Goal: Information Seeking & Learning: Learn about a topic

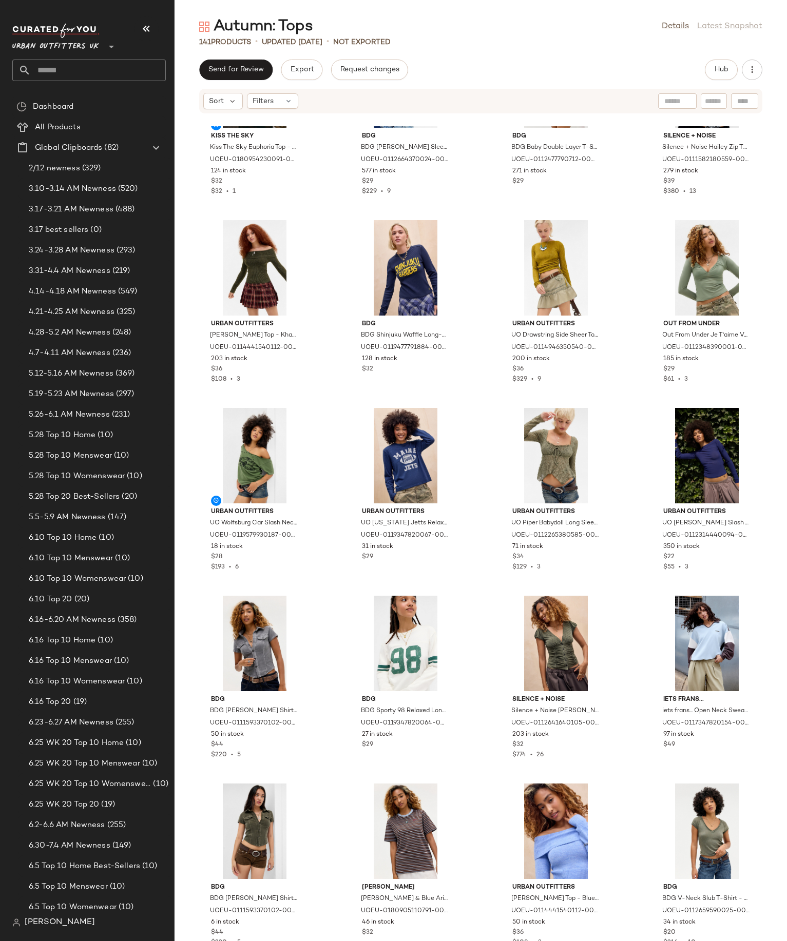
scroll to position [297, 0]
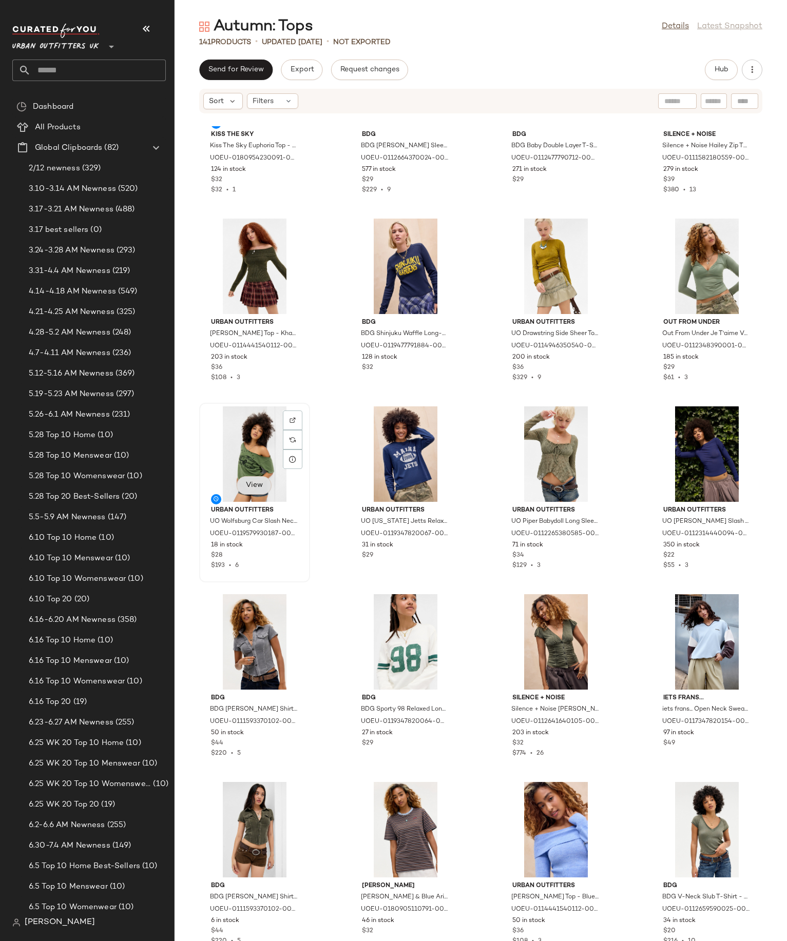
click at [255, 486] on span "View" at bounding box center [253, 485] width 17 height 8
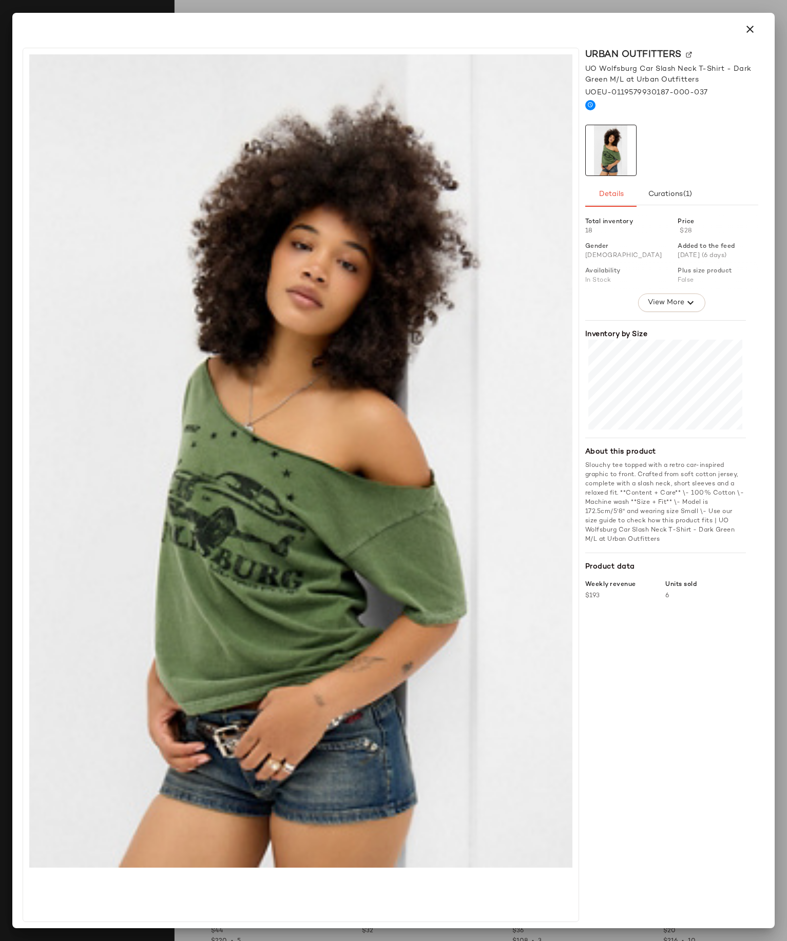
click at [536, 8] on div at bounding box center [393, 470] width 787 height 941
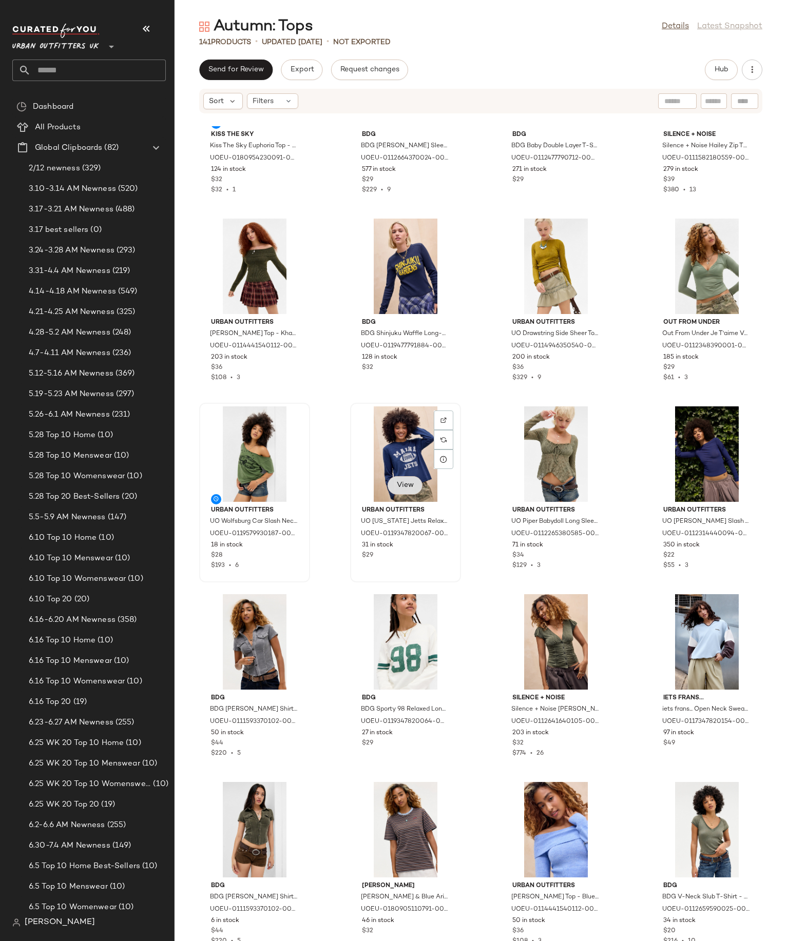
click at [406, 483] on span "View" at bounding box center [404, 485] width 17 height 8
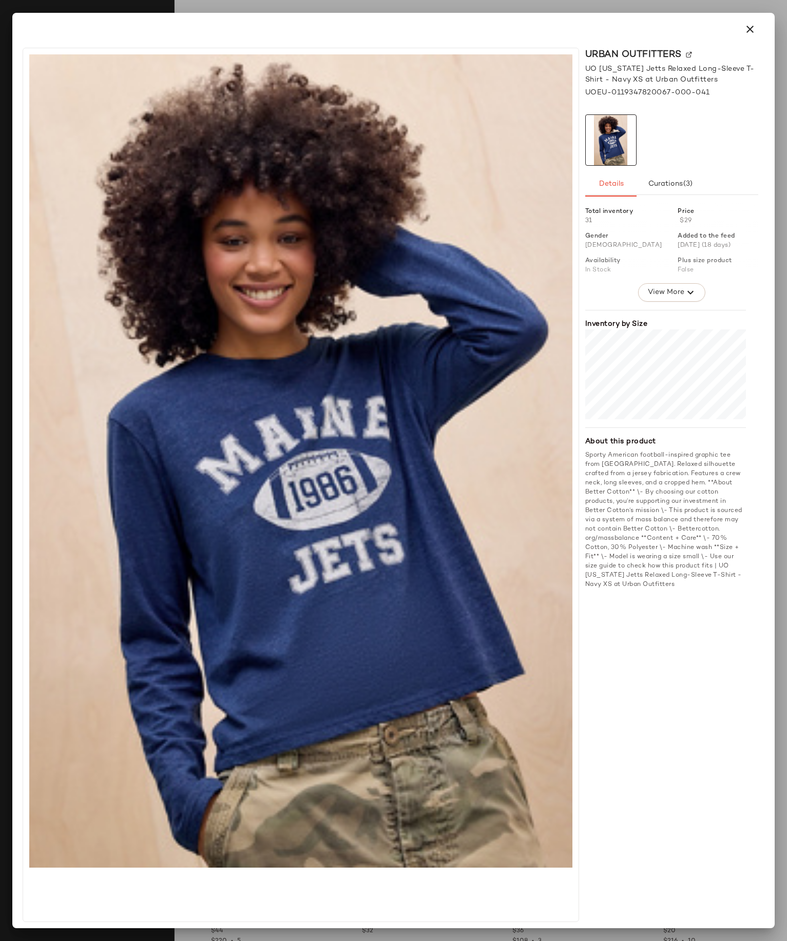
click at [527, 2] on div at bounding box center [393, 470] width 787 height 941
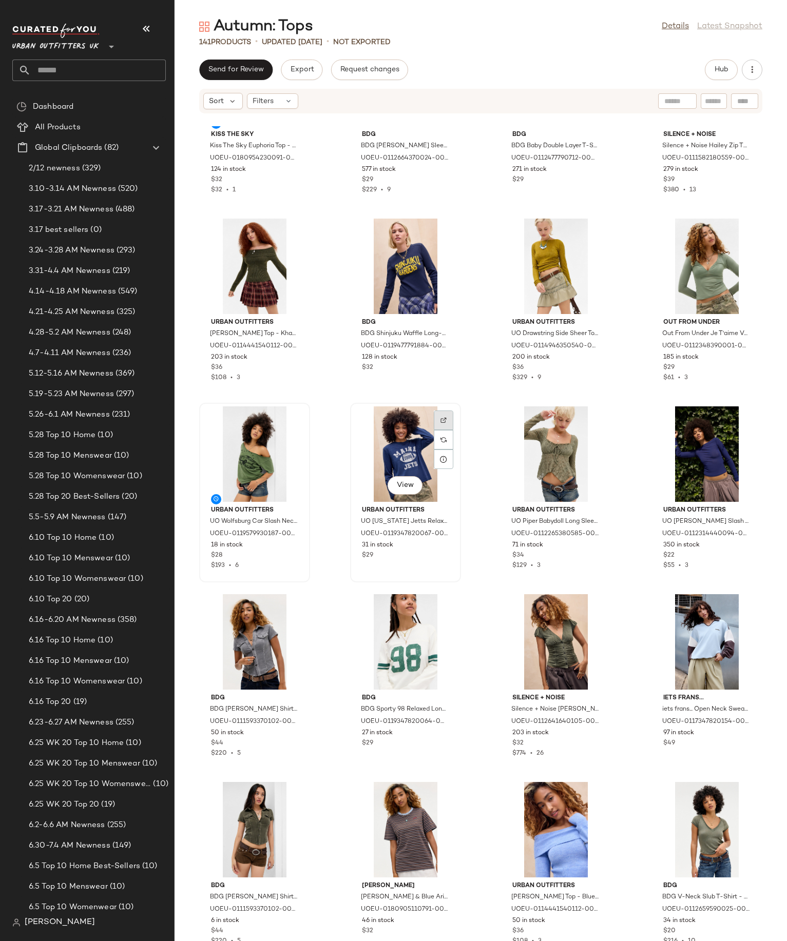
click at [442, 422] on img at bounding box center [443, 420] width 6 height 6
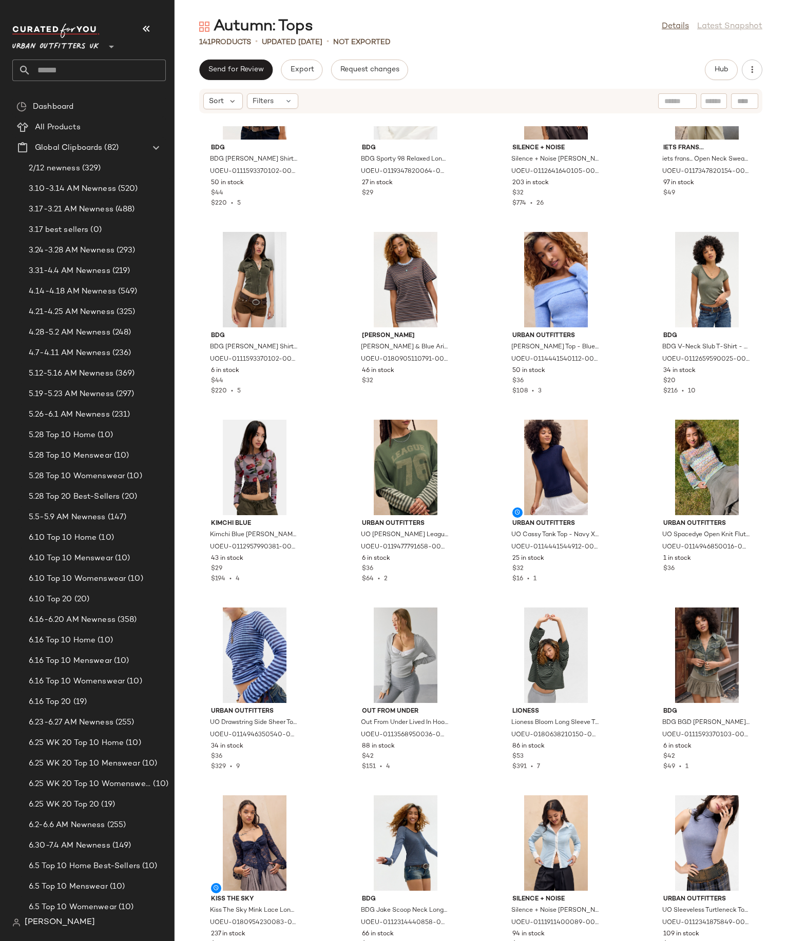
scroll to position [850, 0]
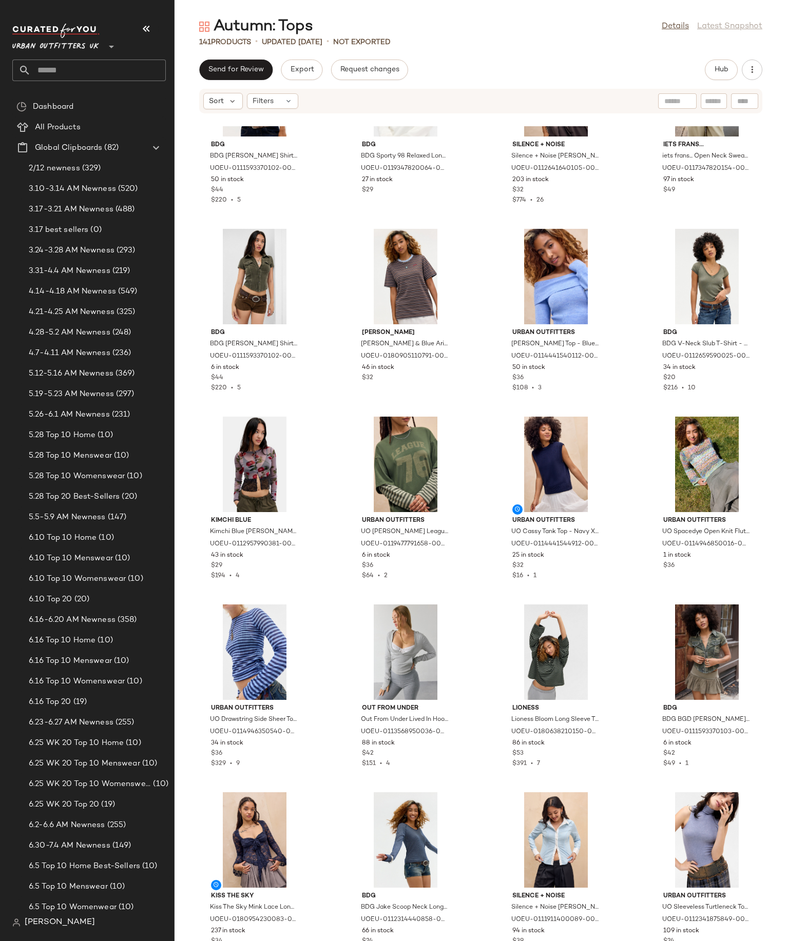
click at [149, 73] on input "text" at bounding box center [98, 71] width 135 height 22
type input "****"
click at [87, 102] on div "Eyes on Camo" at bounding box center [89, 99] width 137 height 11
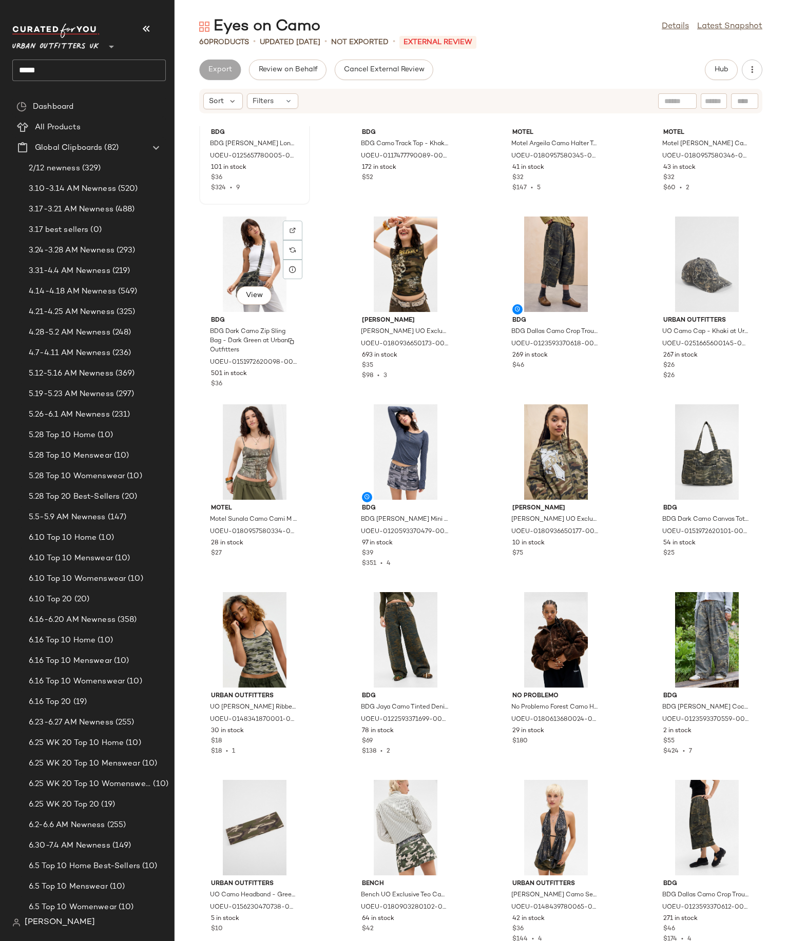
scroll to position [305, 0]
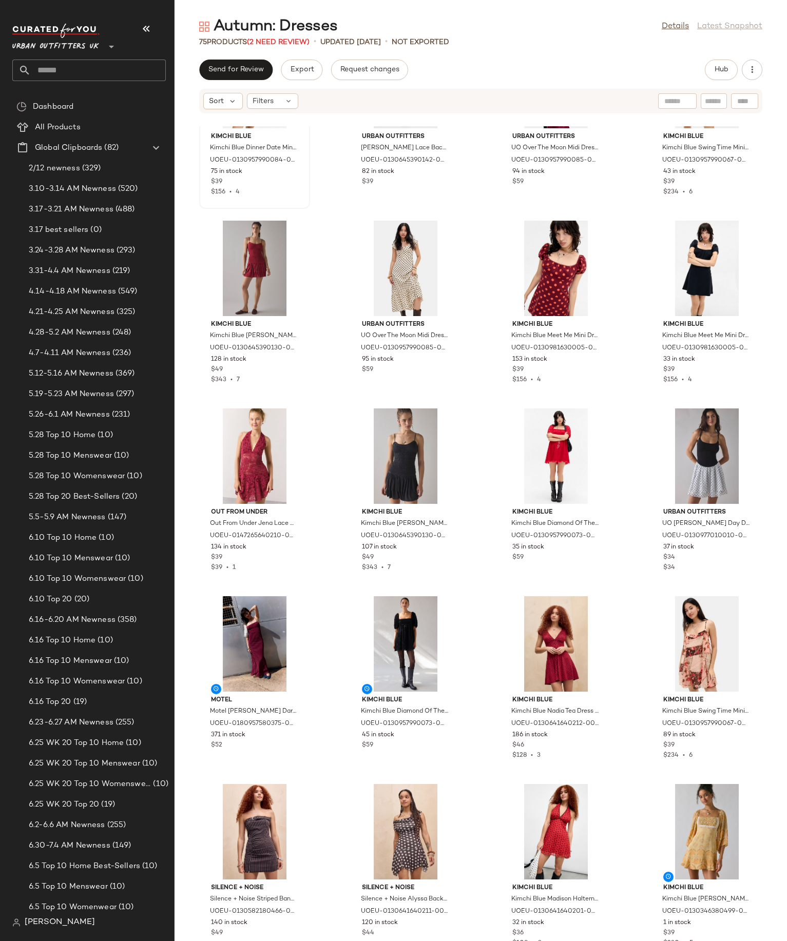
scroll to position [105, 0]
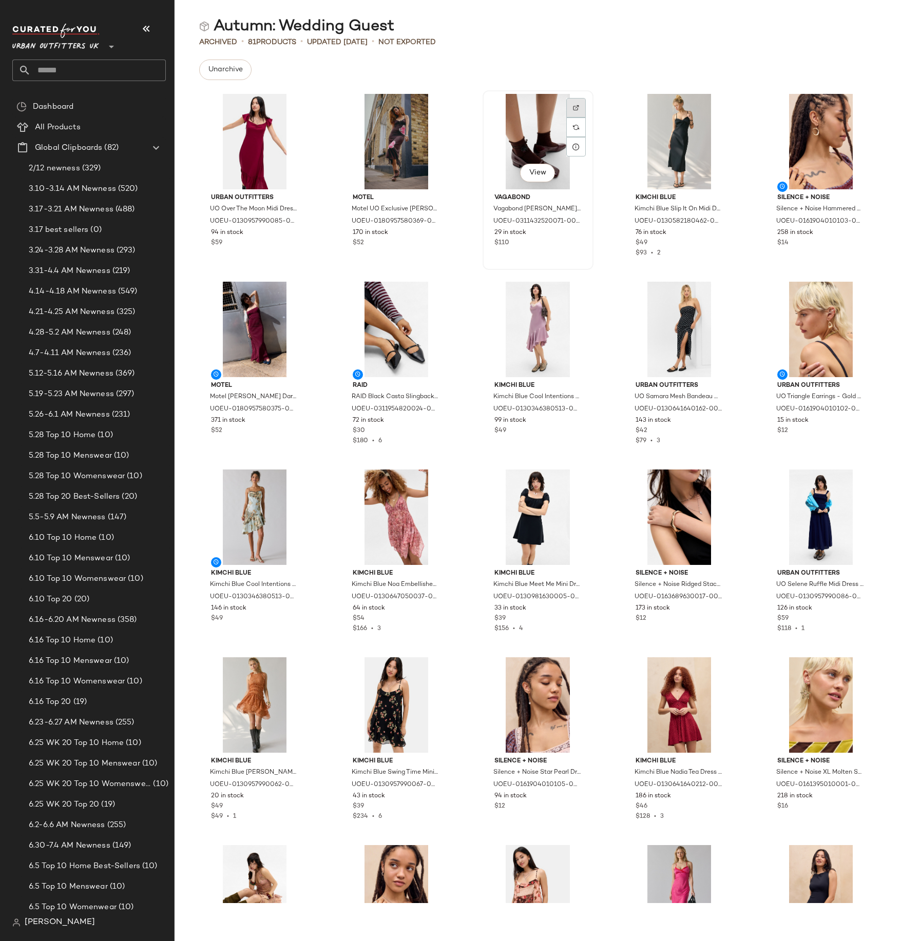
click at [576, 118] on div at bounding box center [576, 128] width 20 height 20
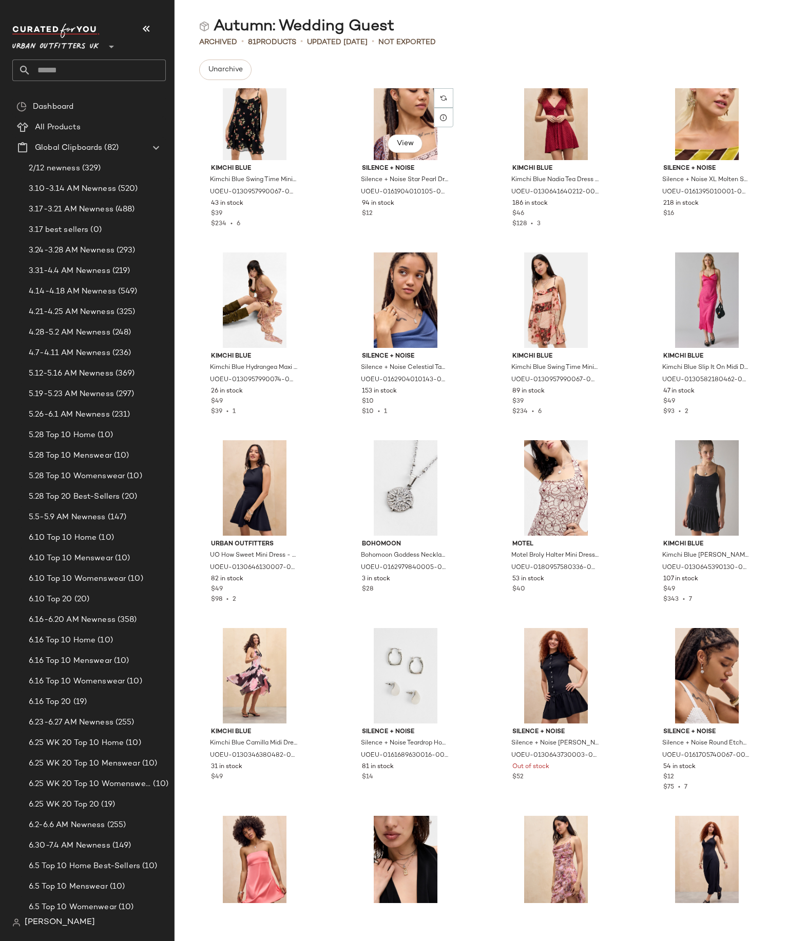
scroll to position [1024, 0]
